Goal: Use online tool/utility: Utilize a website feature to perform a specific function

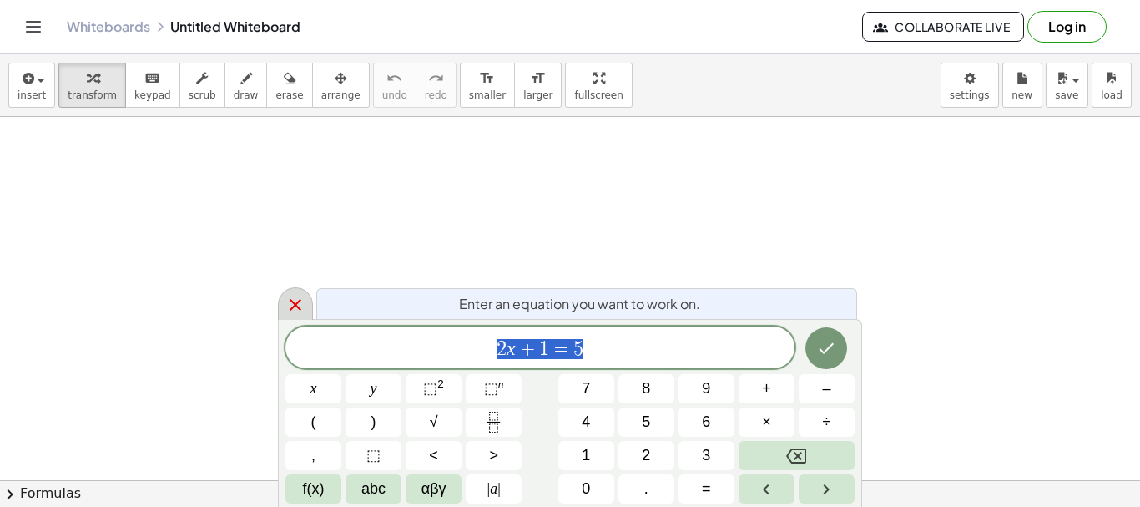
click at [297, 311] on icon at bounding box center [296, 305] width 20 height 20
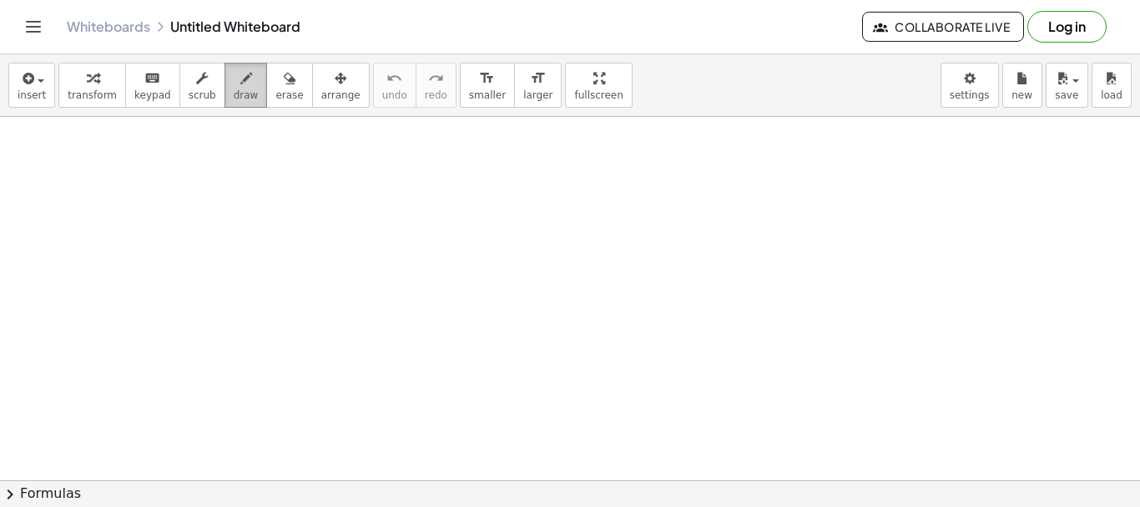
click at [240, 84] on icon "button" at bounding box center [246, 78] width 12 height 20
drag, startPoint x: 287, startPoint y: 225, endPoint x: 317, endPoint y: 237, distance: 32.2
drag, startPoint x: 358, startPoint y: 195, endPoint x: 357, endPoint y: 301, distance: 106.0
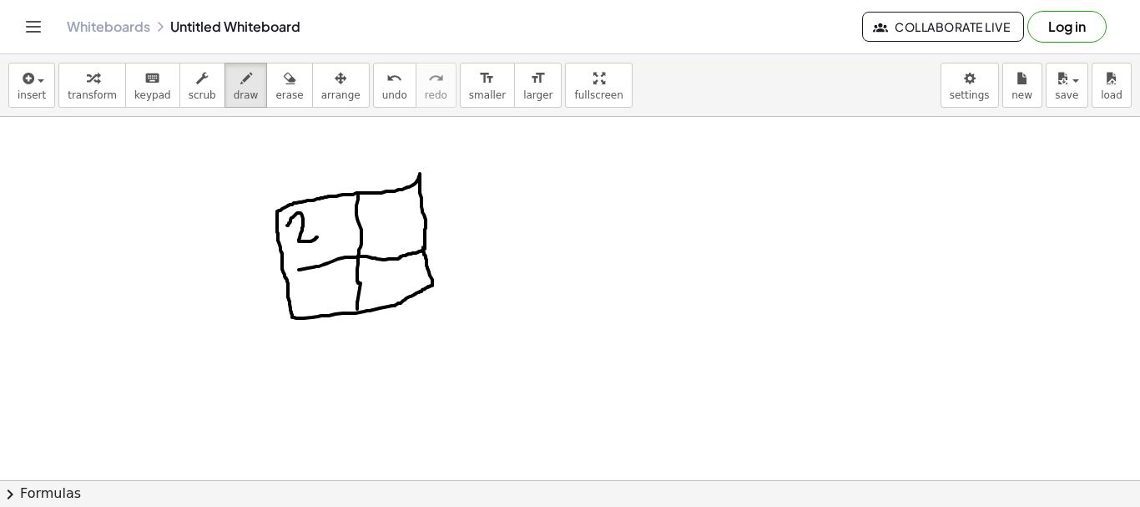
drag, startPoint x: 299, startPoint y: 270, endPoint x: 423, endPoint y: 247, distance: 126.4
drag, startPoint x: 286, startPoint y: 171, endPoint x: 307, endPoint y: 190, distance: 28.4
drag, startPoint x: 311, startPoint y: 177, endPoint x: 330, endPoint y: 190, distance: 22.2
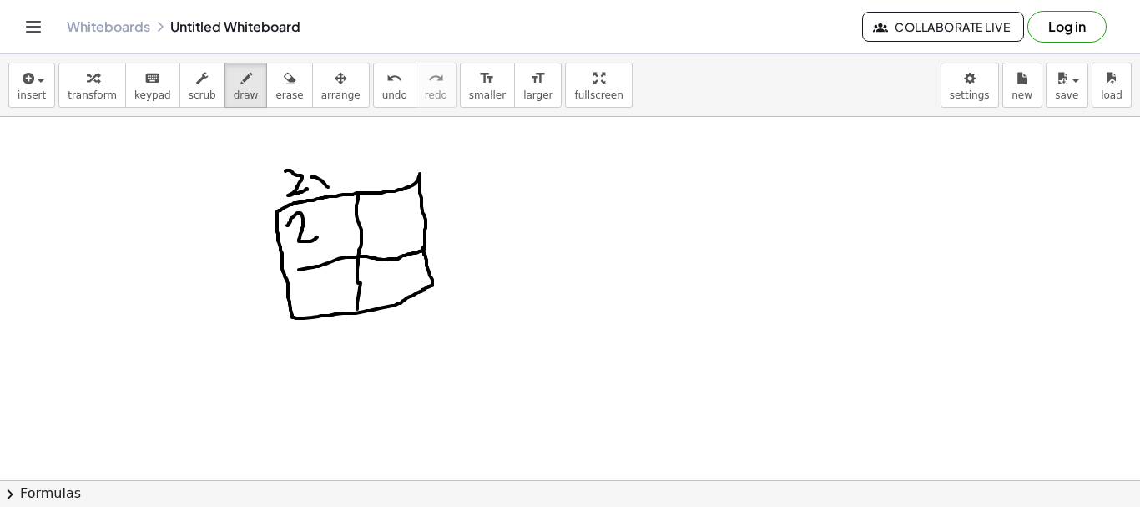
drag, startPoint x: 329, startPoint y: 172, endPoint x: 314, endPoint y: 191, distance: 24.4
drag, startPoint x: 215, startPoint y: 253, endPoint x: 221, endPoint y: 270, distance: 18.5
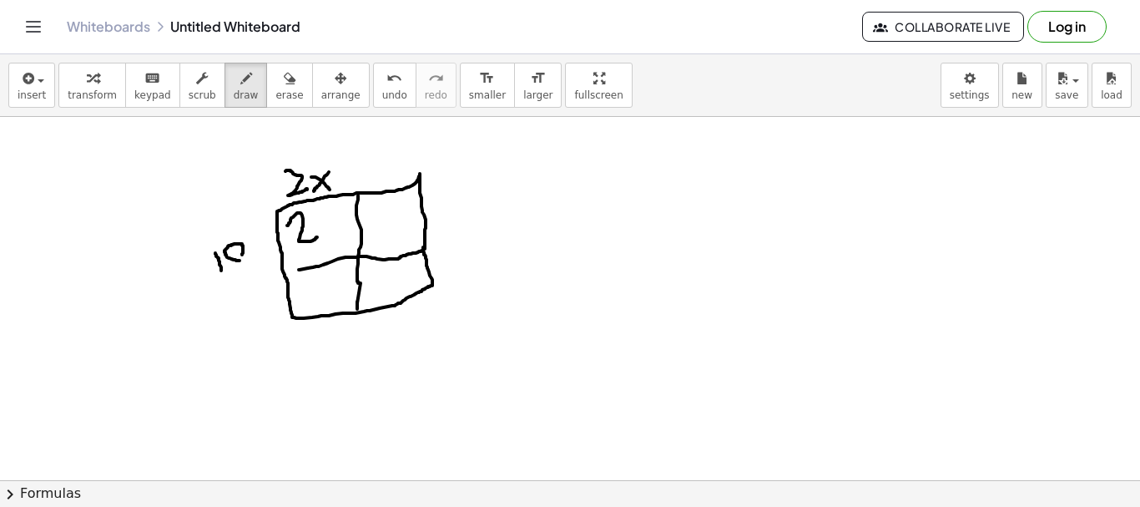
drag, startPoint x: 240, startPoint y: 306, endPoint x: 261, endPoint y: 317, distance: 24.3
drag, startPoint x: 256, startPoint y: 305, endPoint x: 245, endPoint y: 326, distance: 24.7
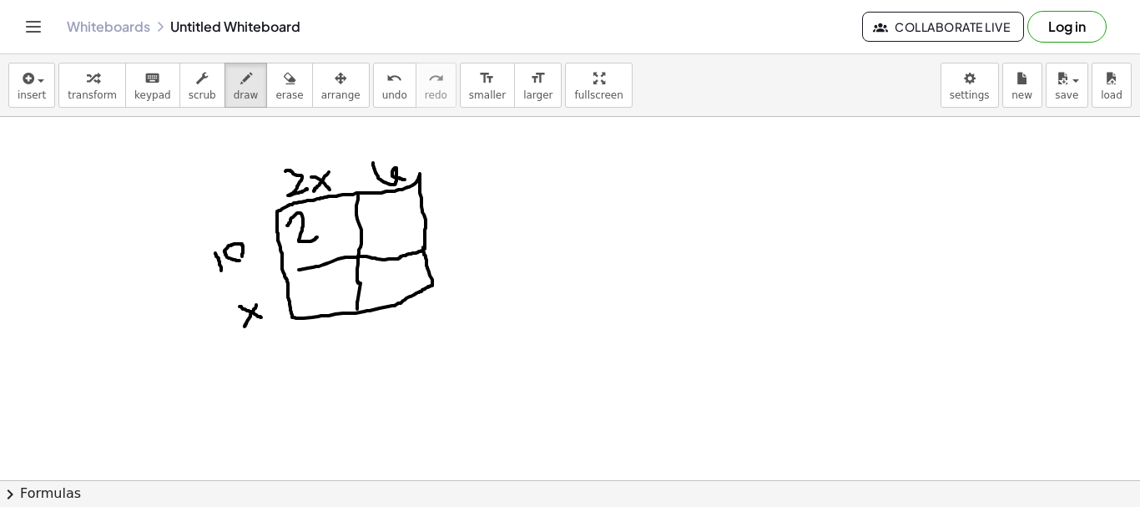
drag, startPoint x: 373, startPoint y: 163, endPoint x: 408, endPoint y: 179, distance: 38.5
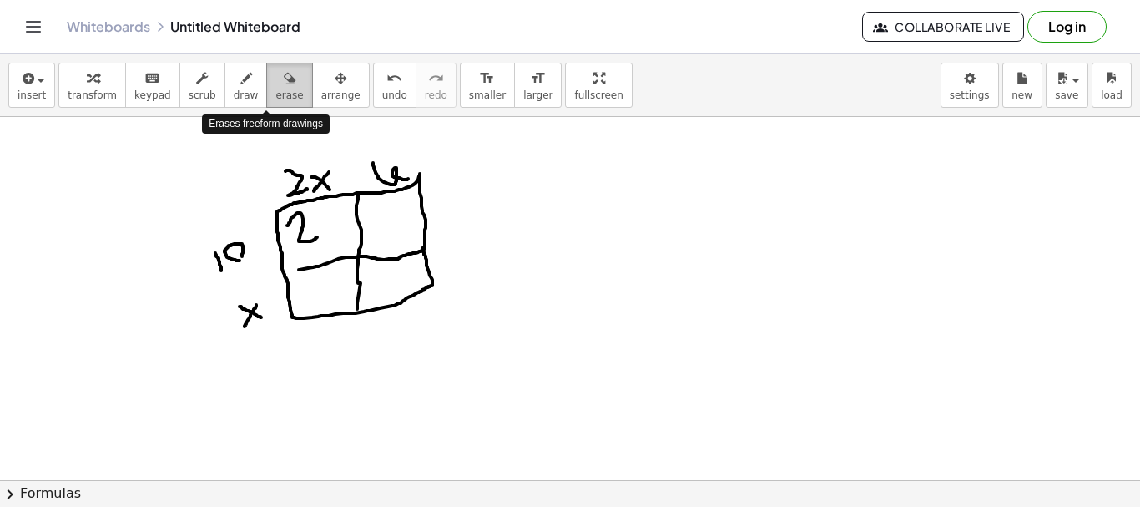
click at [284, 83] on icon "button" at bounding box center [290, 78] width 12 height 20
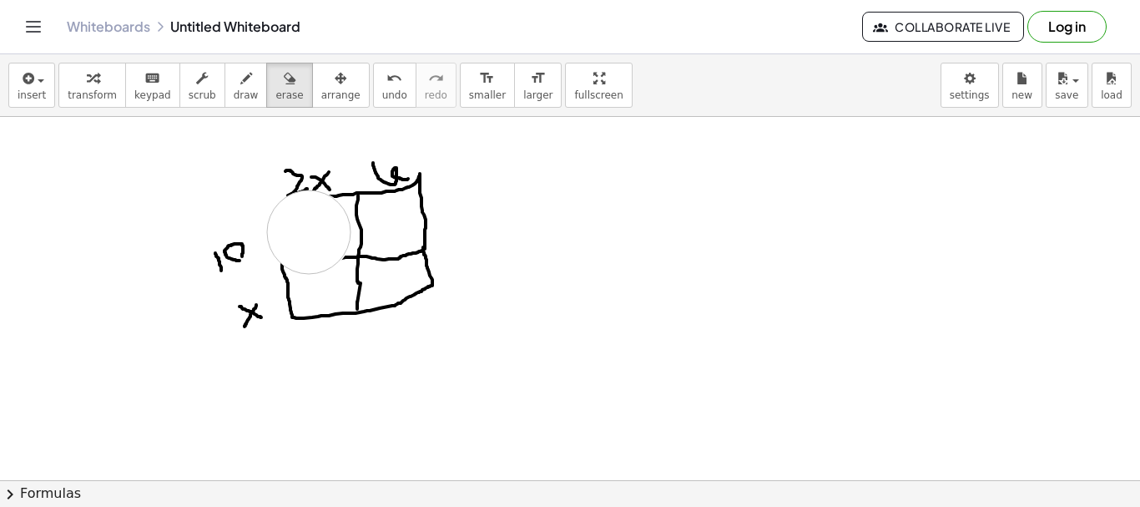
click at [240, 70] on icon "button" at bounding box center [246, 78] width 12 height 20
drag, startPoint x: 346, startPoint y: 195, endPoint x: 288, endPoint y: 266, distance: 91.4
drag, startPoint x: 286, startPoint y: 171, endPoint x: 307, endPoint y: 190, distance: 28.4
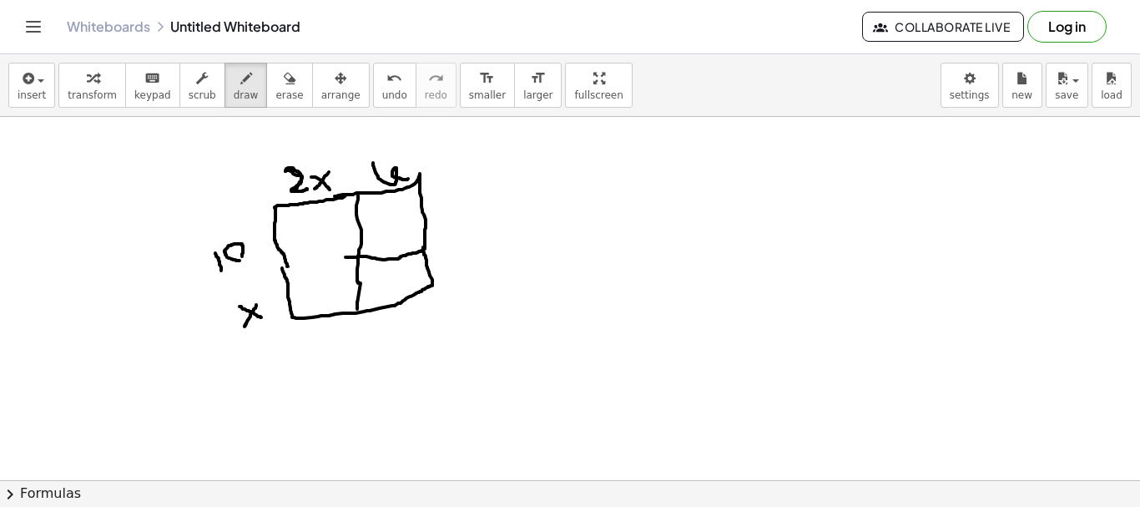
drag, startPoint x: 296, startPoint y: 228, endPoint x: 313, endPoint y: 241, distance: 21.4
drag, startPoint x: 340, startPoint y: 229, endPoint x: 349, endPoint y: 240, distance: 14.9
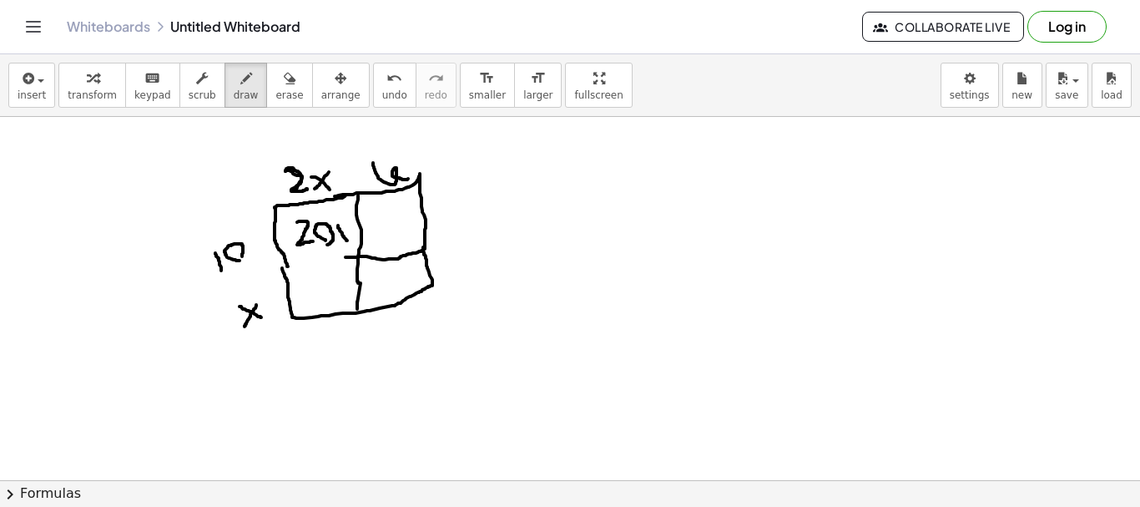
drag, startPoint x: 349, startPoint y: 226, endPoint x: 335, endPoint y: 243, distance: 21.9
drag, startPoint x: 303, startPoint y: 278, endPoint x: 318, endPoint y: 291, distance: 19.6
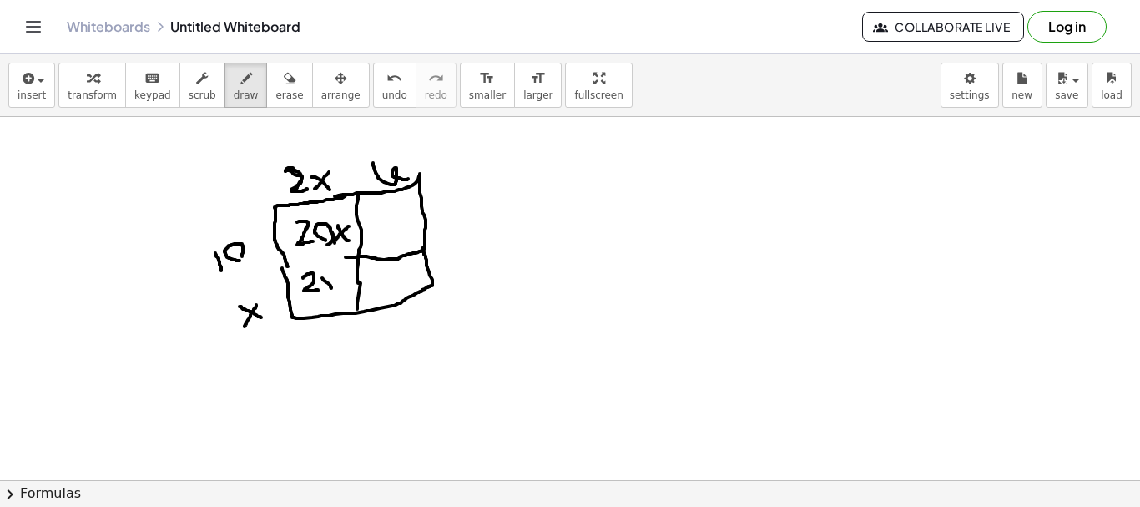
drag, startPoint x: 322, startPoint y: 278, endPoint x: 336, endPoint y: 293, distance: 20.7
drag, startPoint x: 336, startPoint y: 279, endPoint x: 323, endPoint y: 293, distance: 19.5
drag, startPoint x: 343, startPoint y: 263, endPoint x: 354, endPoint y: 272, distance: 14.2
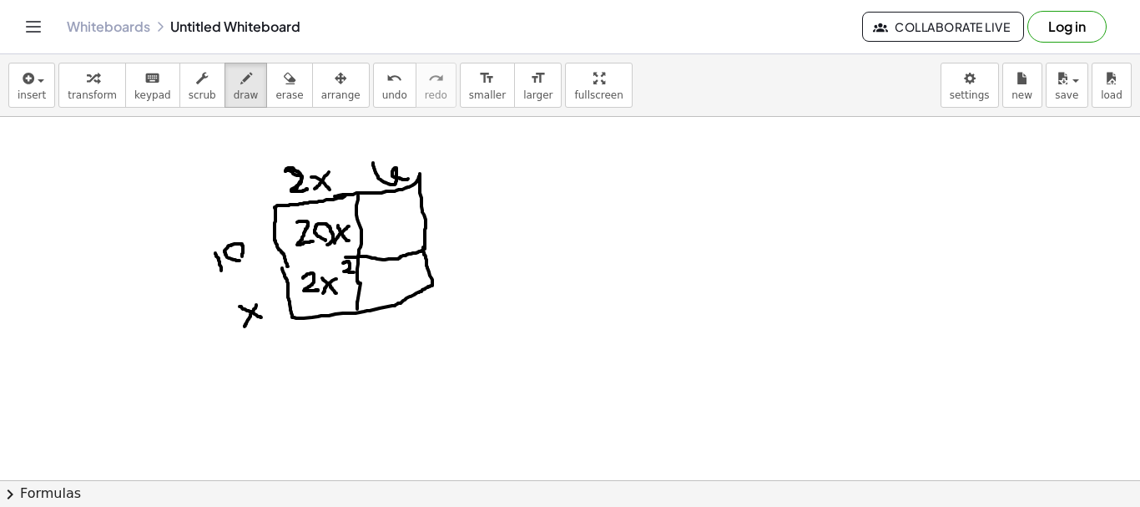
drag, startPoint x: 370, startPoint y: 233, endPoint x: 394, endPoint y: 250, distance: 29.4
drag, startPoint x: 380, startPoint y: 274, endPoint x: 394, endPoint y: 287, distance: 19.5
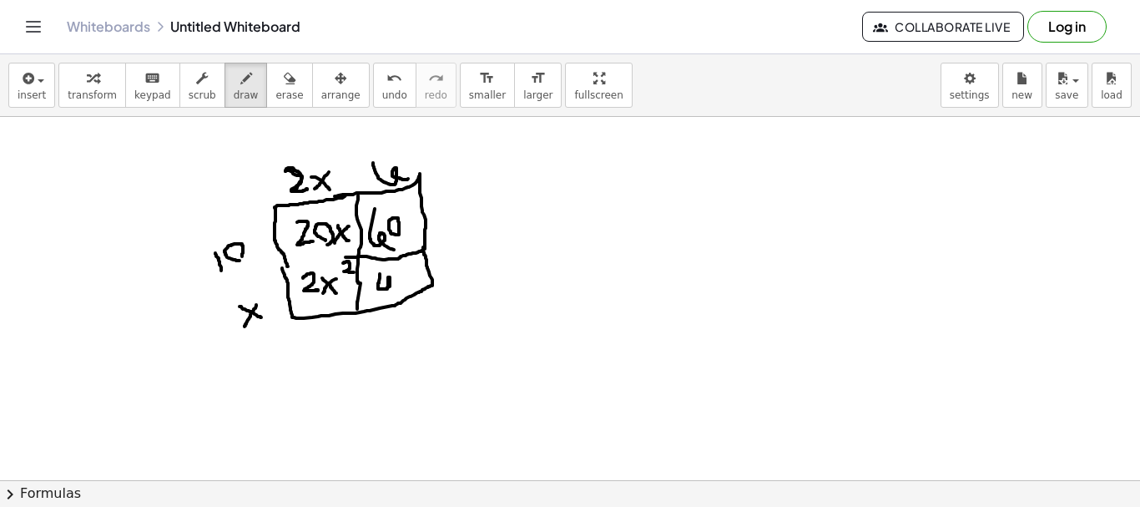
drag, startPoint x: 403, startPoint y: 273, endPoint x: 420, endPoint y: 285, distance: 20.4
drag, startPoint x: 421, startPoint y: 265, endPoint x: 402, endPoint y: 286, distance: 27.8
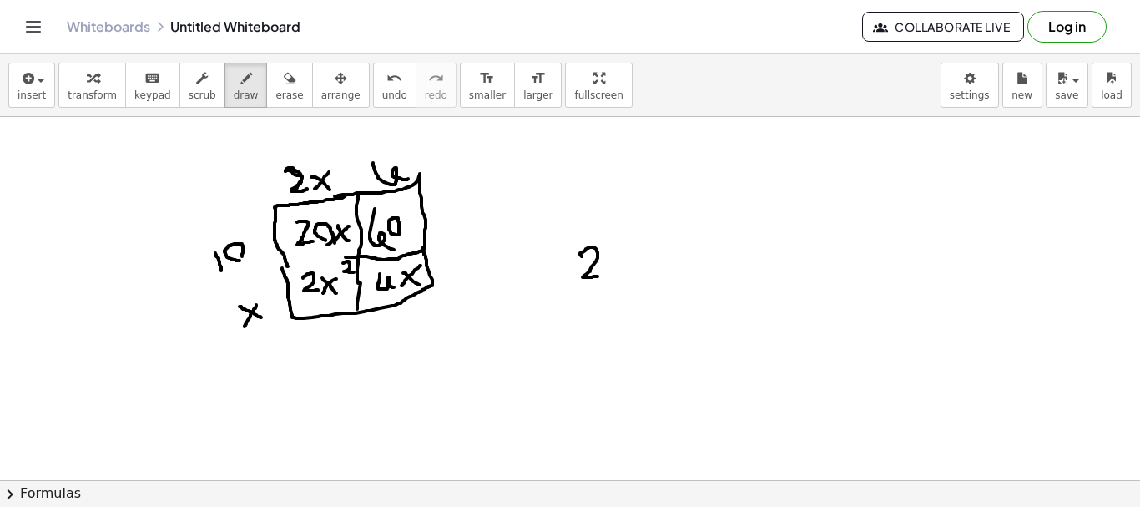
drag, startPoint x: 582, startPoint y: 256, endPoint x: 601, endPoint y: 276, distance: 27.8
drag, startPoint x: 614, startPoint y: 273, endPoint x: 617, endPoint y: 281, distance: 8.7
drag, startPoint x: 630, startPoint y: 241, endPoint x: 641, endPoint y: 264, distance: 25.0
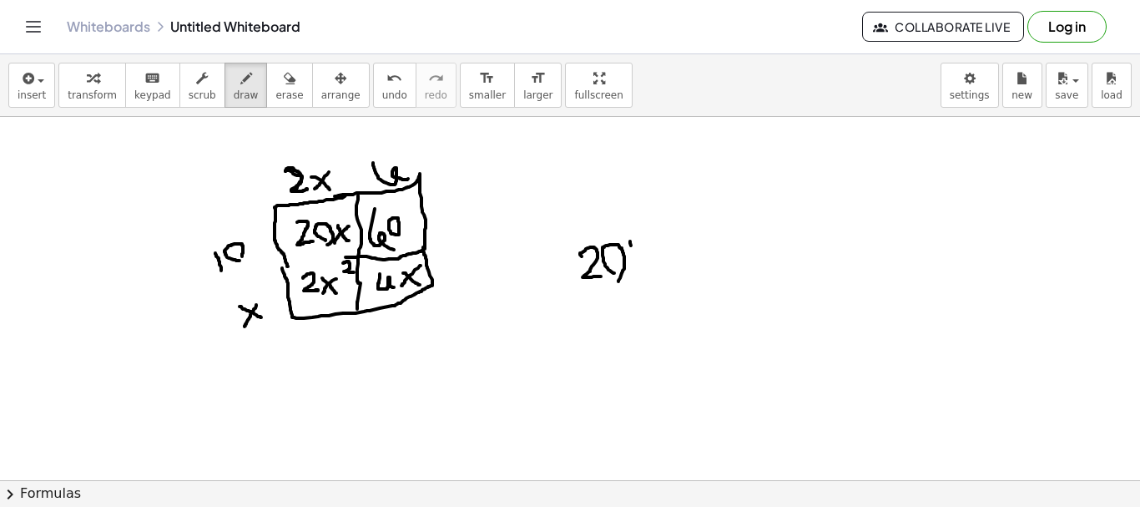
drag, startPoint x: 645, startPoint y: 244, endPoint x: 624, endPoint y: 272, distance: 35.7
drag, startPoint x: 685, startPoint y: 237, endPoint x: 684, endPoint y: 270, distance: 33.4
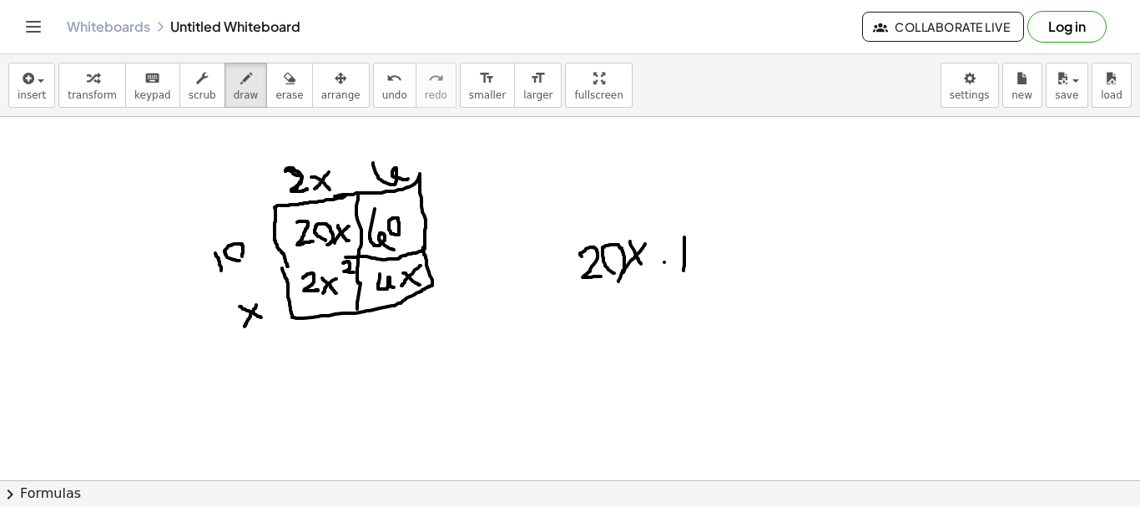
drag, startPoint x: 665, startPoint y: 262, endPoint x: 695, endPoint y: 252, distance: 31.7
drag, startPoint x: 705, startPoint y: 259, endPoint x: 715, endPoint y: 303, distance: 45.4
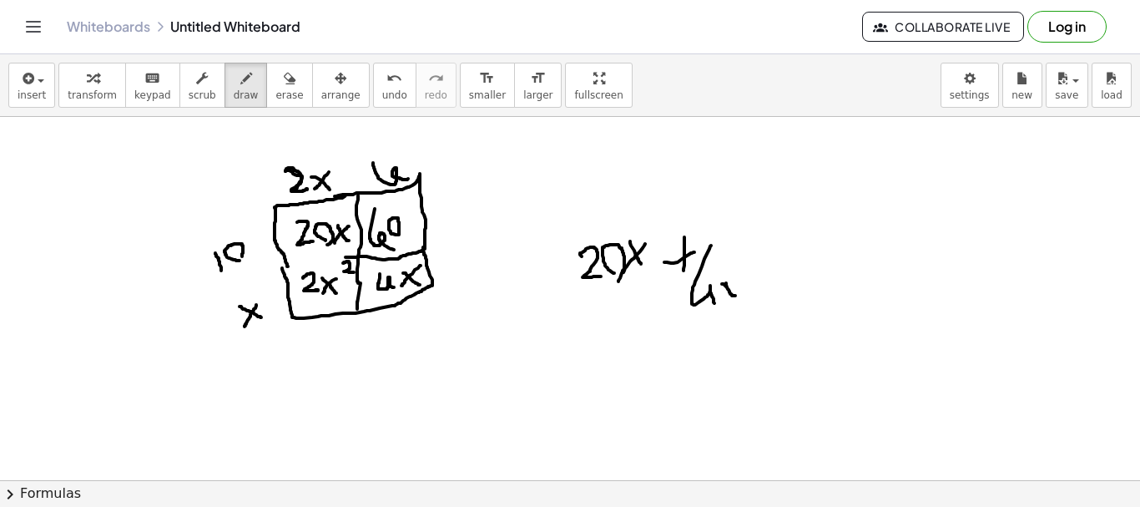
drag, startPoint x: 726, startPoint y: 283, endPoint x: 736, endPoint y: 295, distance: 15.4
drag, startPoint x: 736, startPoint y: 282, endPoint x: 725, endPoint y: 294, distance: 15.9
drag, startPoint x: 771, startPoint y: 261, endPoint x: 786, endPoint y: 262, distance: 15.1
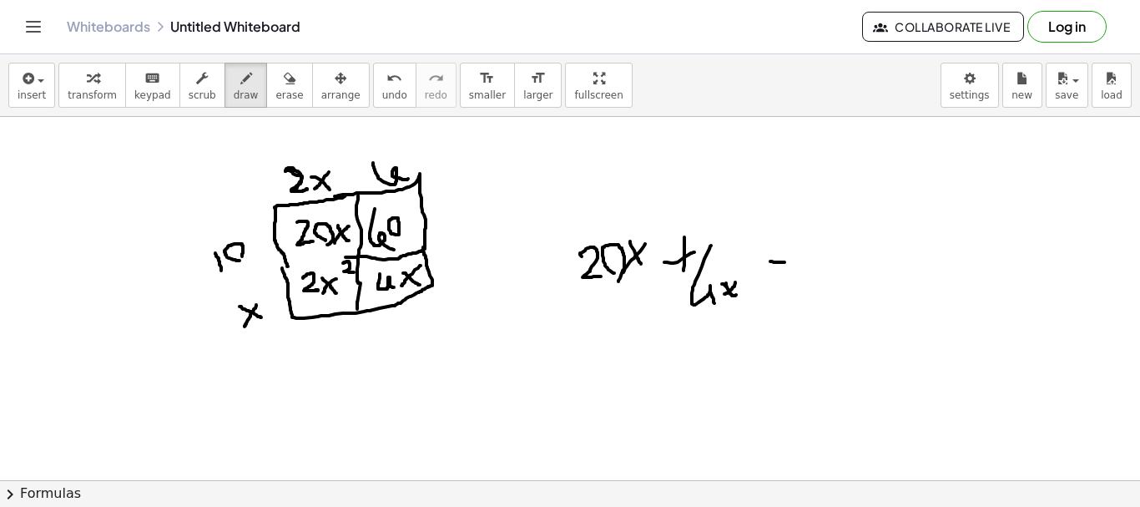
drag, startPoint x: 771, startPoint y: 270, endPoint x: 794, endPoint y: 270, distance: 22.5
drag, startPoint x: 809, startPoint y: 260, endPoint x: 833, endPoint y: 280, distance: 30.9
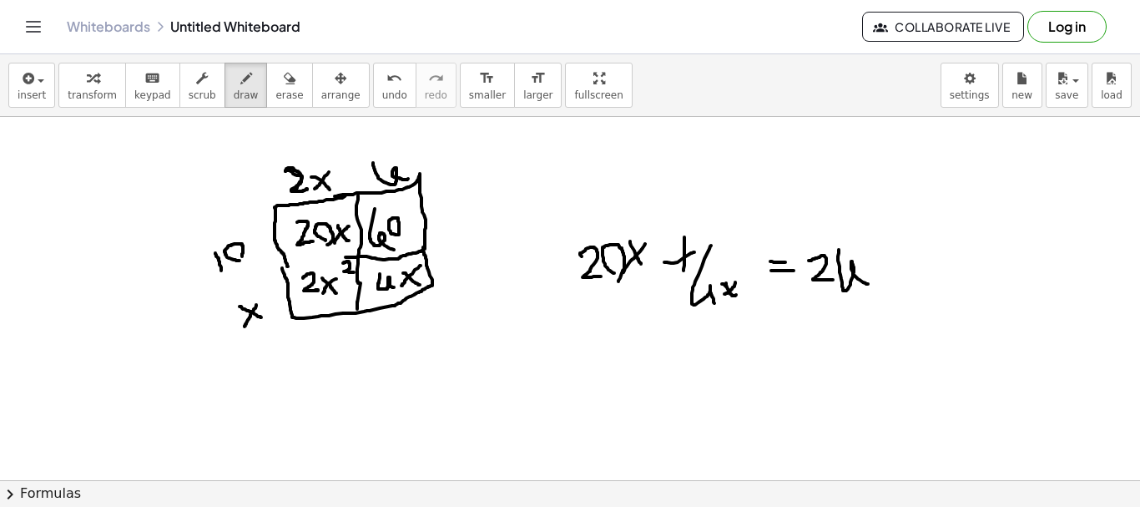
drag, startPoint x: 839, startPoint y: 250, endPoint x: 868, endPoint y: 284, distance: 45.0
drag, startPoint x: 867, startPoint y: 262, endPoint x: 889, endPoint y: 278, distance: 27.6
drag, startPoint x: 887, startPoint y: 261, endPoint x: 877, endPoint y: 280, distance: 20.9
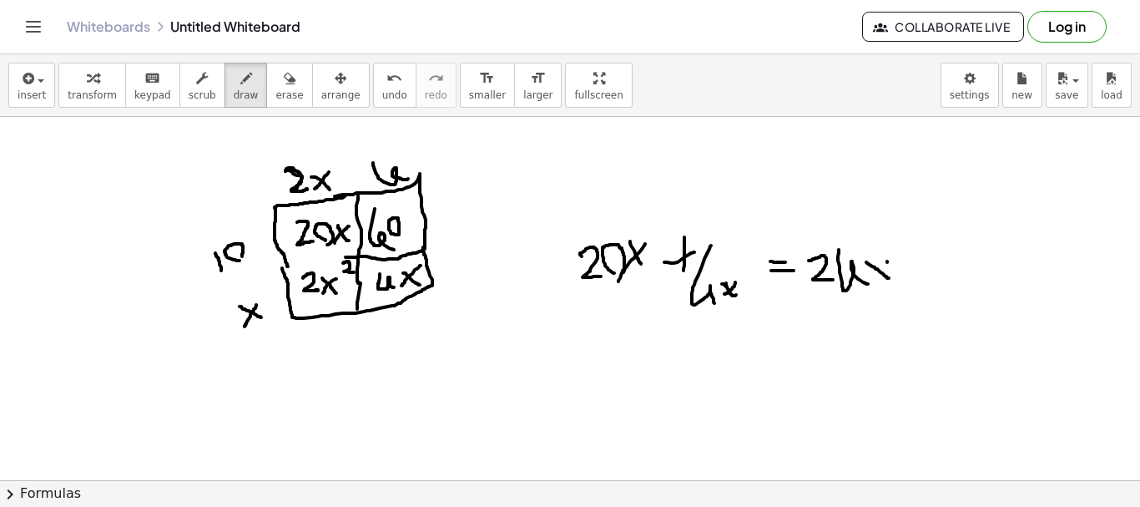
drag, startPoint x: 908, startPoint y: 250, endPoint x: 911, endPoint y: 287, distance: 37.7
drag, startPoint x: 896, startPoint y: 267, endPoint x: 923, endPoint y: 265, distance: 26.8
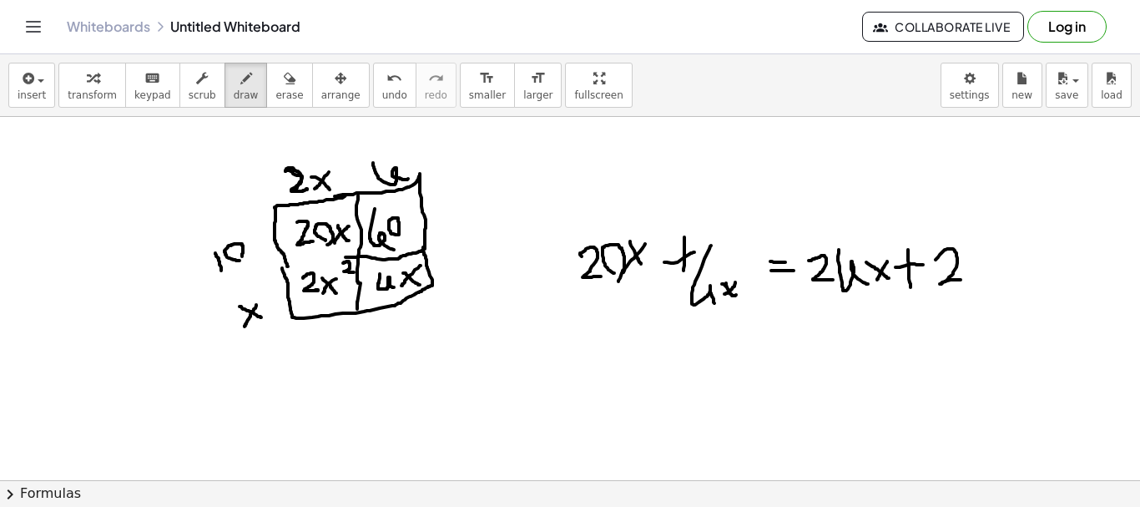
drag, startPoint x: 936, startPoint y: 260, endPoint x: 961, endPoint y: 280, distance: 32.1
drag, startPoint x: 969, startPoint y: 252, endPoint x: 988, endPoint y: 274, distance: 28.4
drag, startPoint x: 988, startPoint y: 260, endPoint x: 968, endPoint y: 272, distance: 22.9
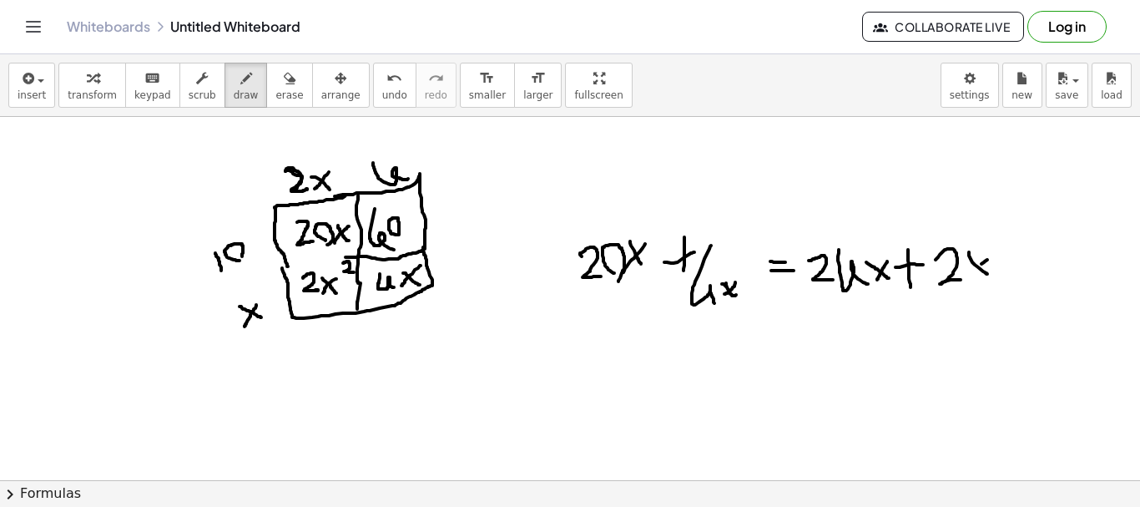
drag, startPoint x: 993, startPoint y: 234, endPoint x: 1009, endPoint y: 246, distance: 20.9
drag, startPoint x: 1030, startPoint y: 247, endPoint x: 1030, endPoint y: 279, distance: 31.7
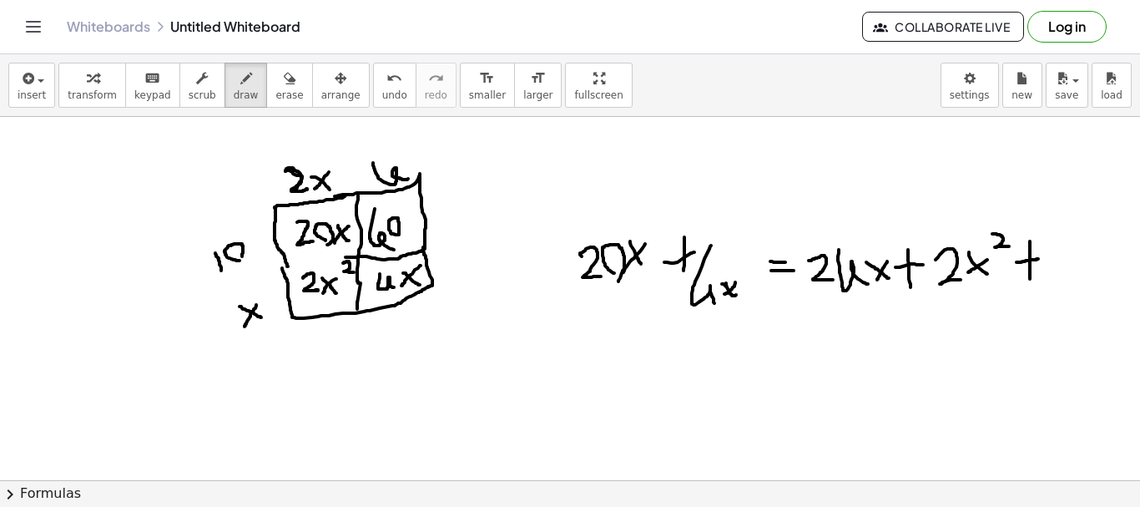
drag, startPoint x: 1017, startPoint y: 262, endPoint x: 1039, endPoint y: 259, distance: 22.0
drag, startPoint x: 1065, startPoint y: 249, endPoint x: 1074, endPoint y: 278, distance: 30.4
